Goal: Task Accomplishment & Management: Manage account settings

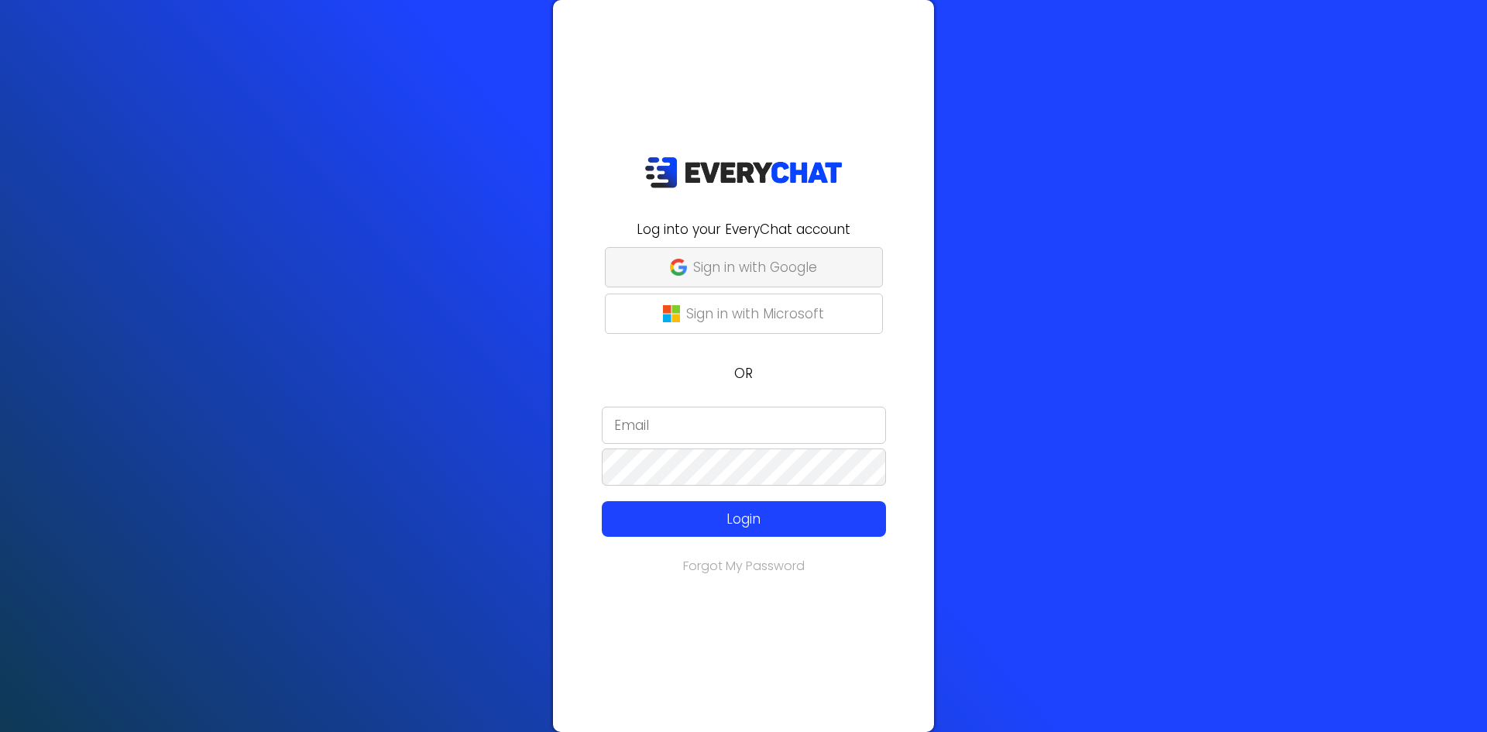
click at [743, 268] on p "Sign in with Google" at bounding box center [755, 267] width 124 height 20
click at [716, 430] on input "email" at bounding box center [744, 425] width 284 height 37
type input "Dave@shannonlandscaping.com"
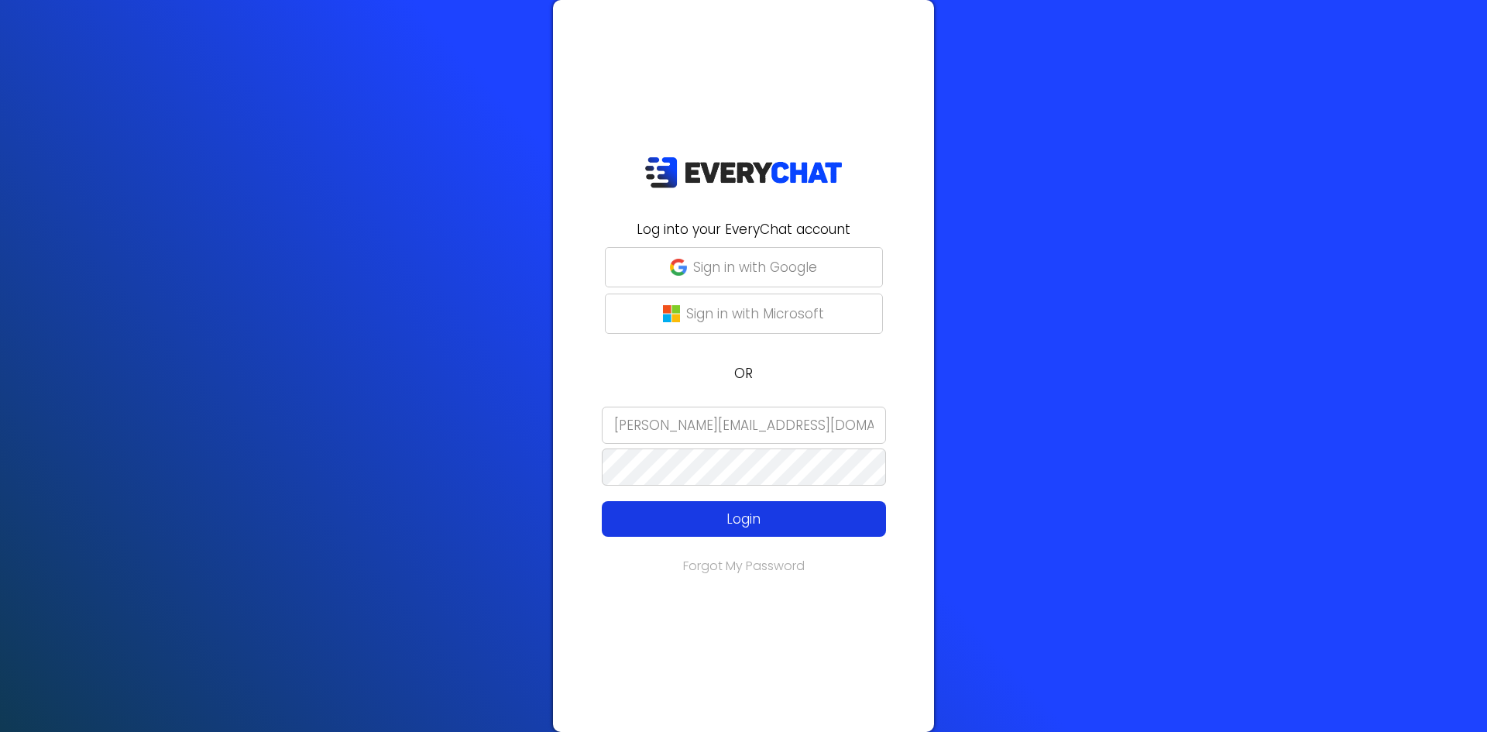
click at [779, 514] on p "Login" at bounding box center [744, 519] width 227 height 20
